Goal: Check status: Check status

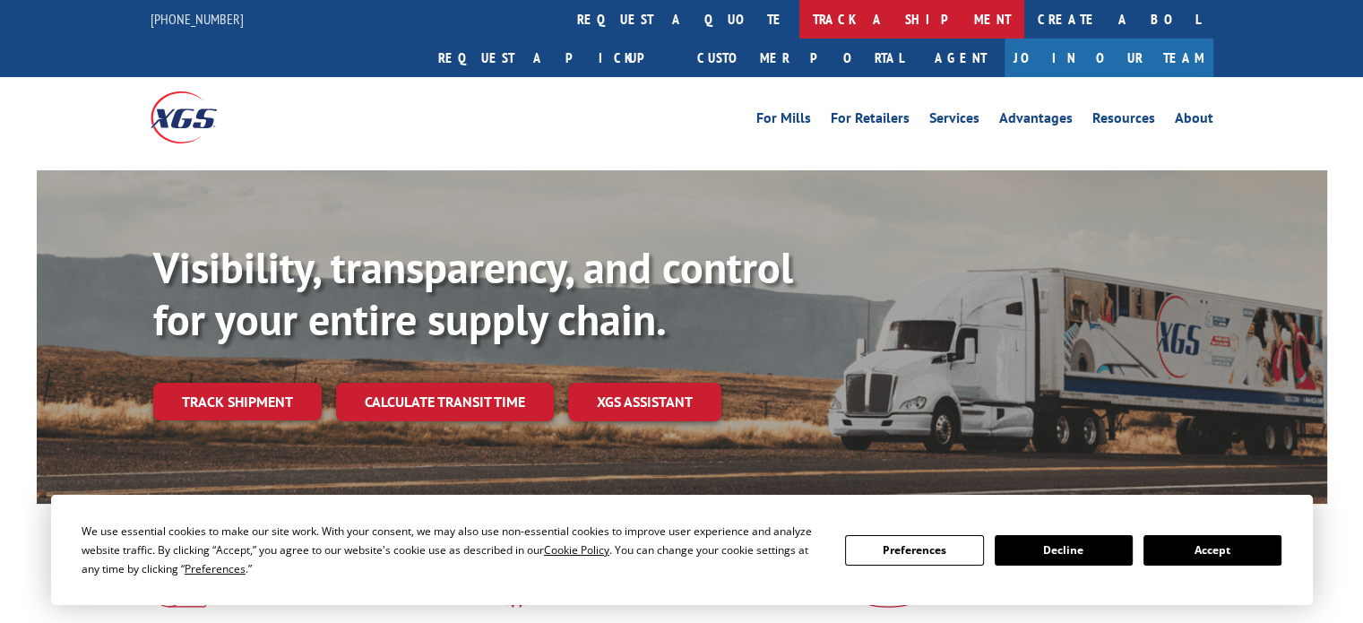
click at [799, 27] on link "track a shipment" at bounding box center [911, 19] width 225 height 39
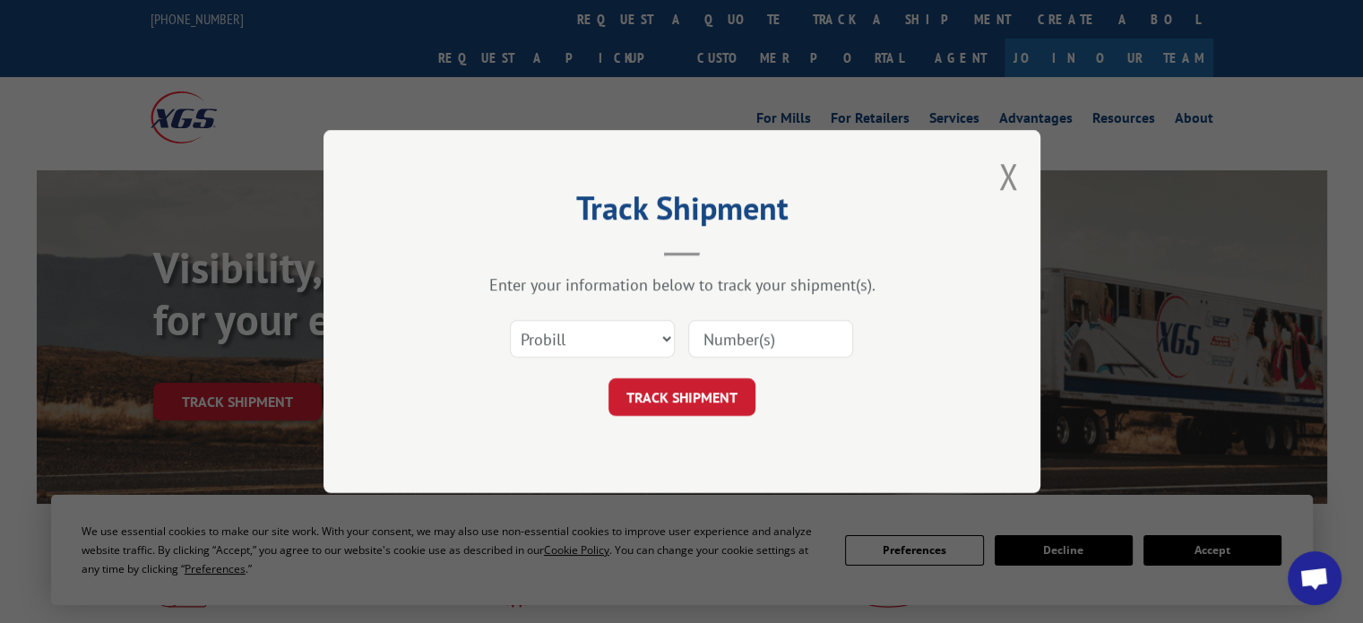
click at [778, 339] on input at bounding box center [770, 339] width 165 height 38
type input "17230263"
click button "TRACK SHIPMENT" at bounding box center [682, 397] width 147 height 38
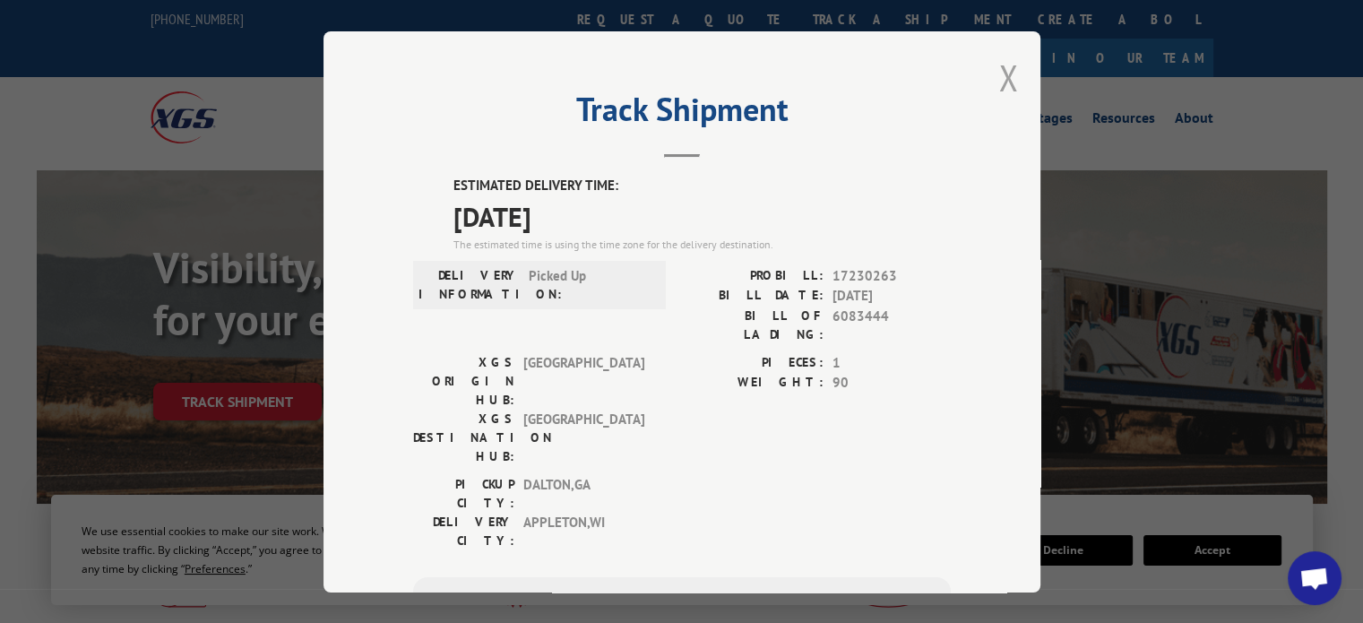
click at [998, 74] on button "Close modal" at bounding box center [1008, 77] width 20 height 47
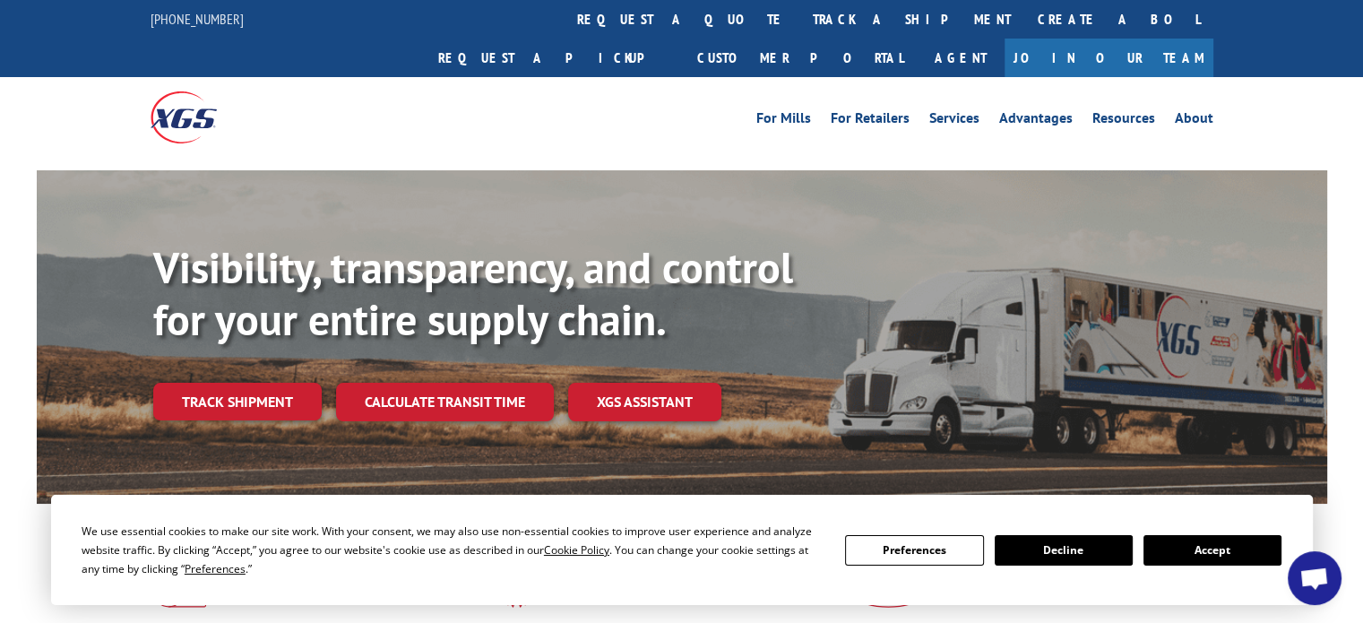
drag, startPoint x: 725, startPoint y: 103, endPoint x: 681, endPoint y: 79, distance: 50.1
click at [724, 101] on div "For Mills For Retailers Services Advantages Resources About For Mills For Retai…" at bounding box center [682, 117] width 1063 height 80
click at [799, 23] on link "track a shipment" at bounding box center [911, 19] width 225 height 39
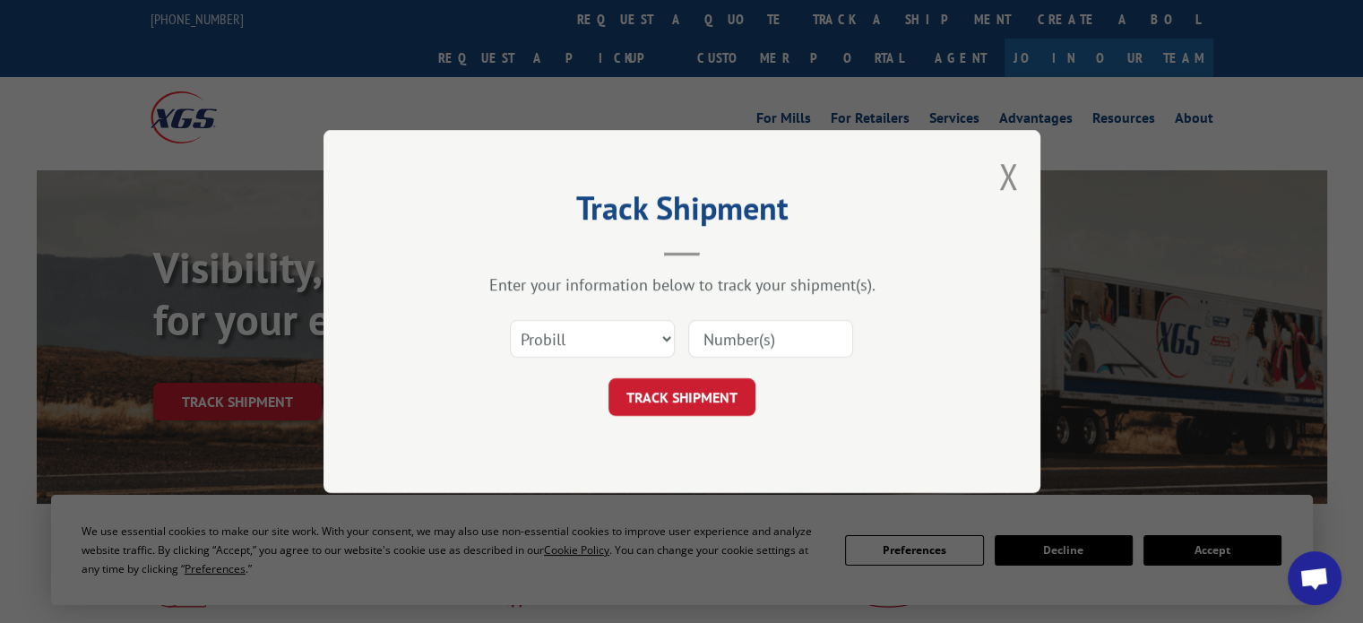
click at [713, 350] on input at bounding box center [770, 339] width 165 height 38
type input "17471586"
click button "TRACK SHIPMENT" at bounding box center [682, 397] width 147 height 38
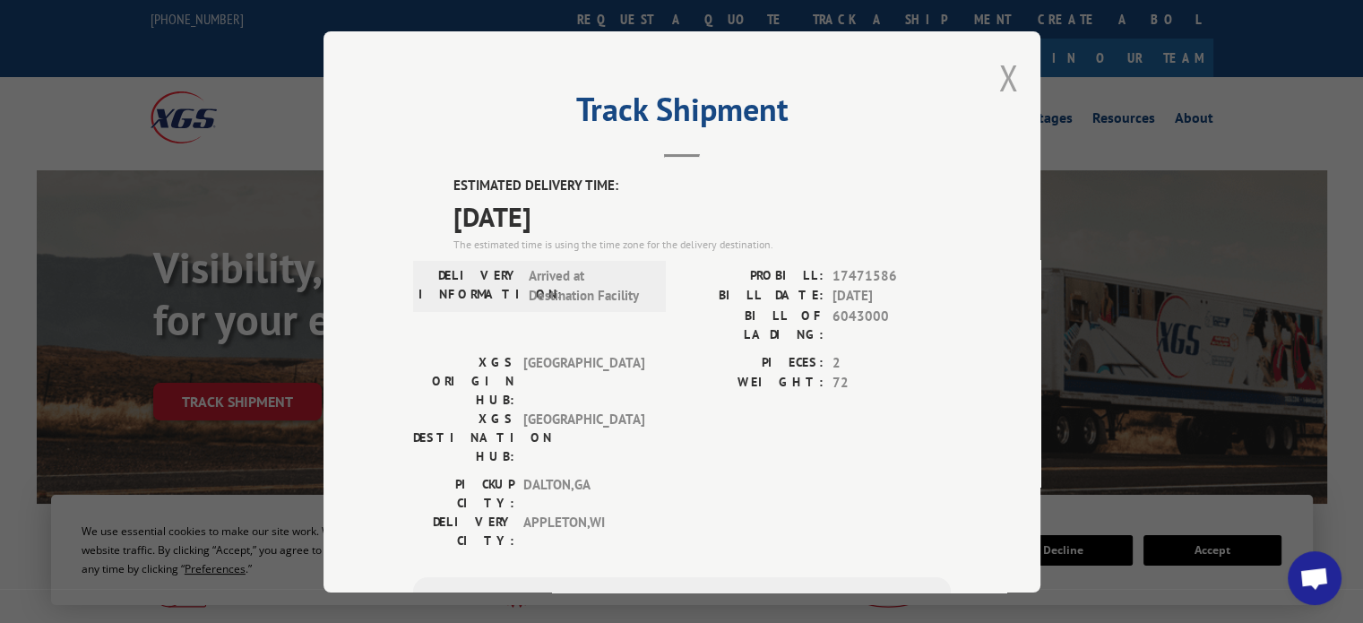
click at [998, 81] on button "Close modal" at bounding box center [1008, 77] width 20 height 47
